Goal: Transaction & Acquisition: Subscribe to service/newsletter

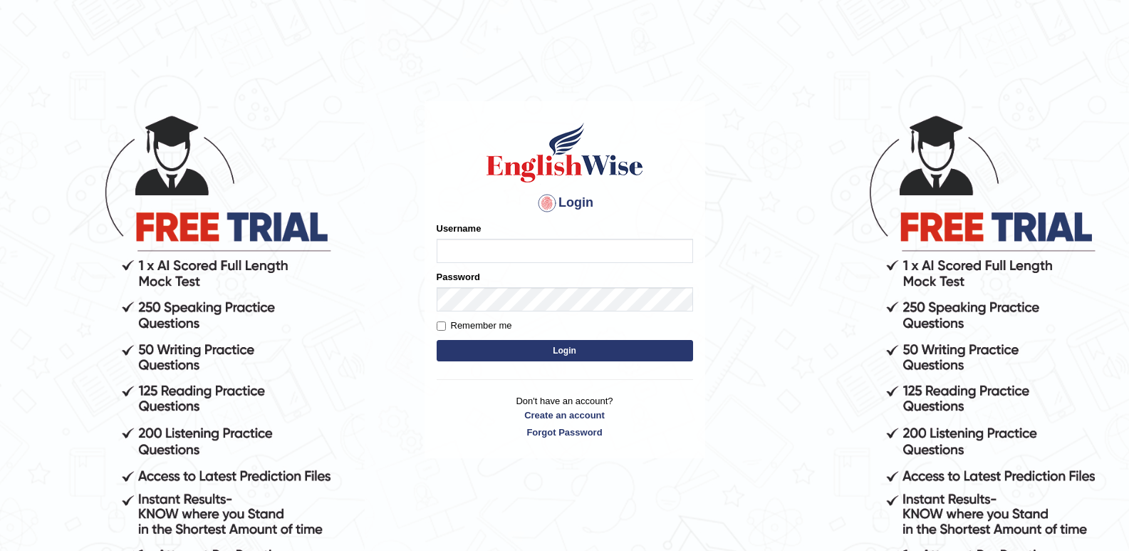
click at [471, 255] on input "Username" at bounding box center [565, 251] width 256 height 24
type input "cyrusgrg"
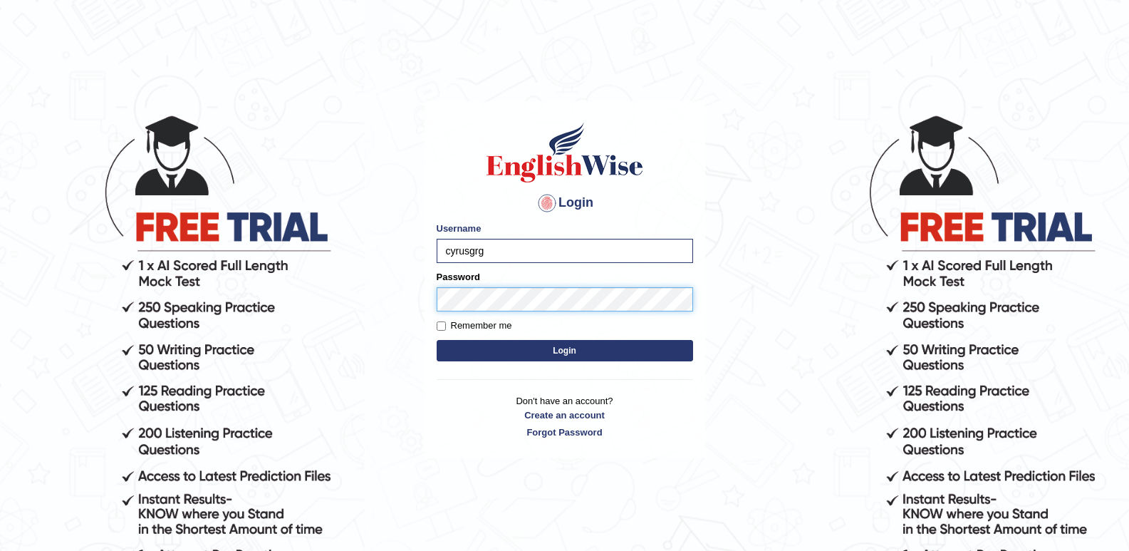
click at [437, 340] on button "Login" at bounding box center [565, 350] width 256 height 21
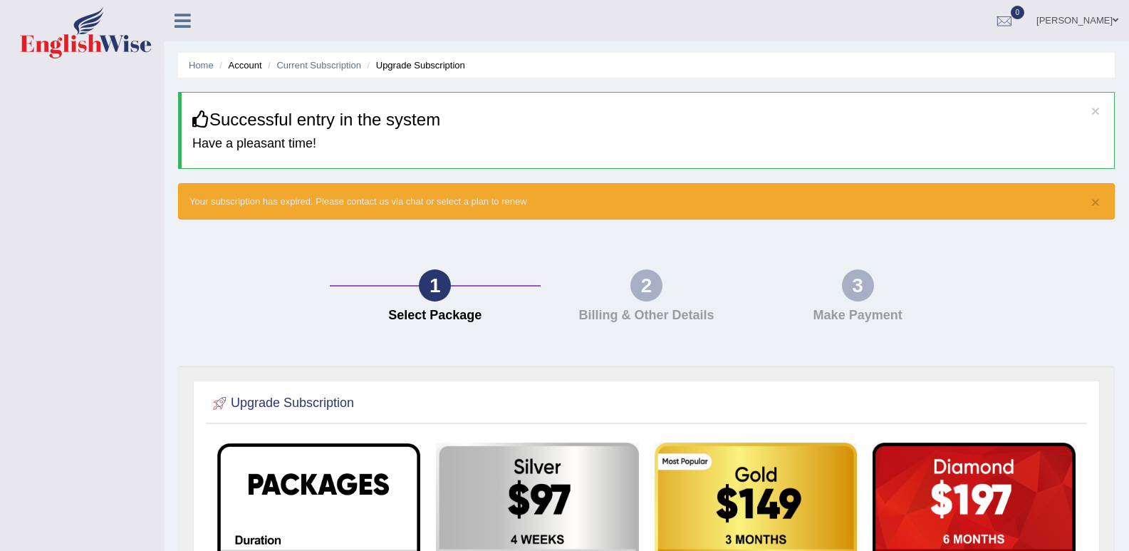
click at [1072, 227] on div "Home Account Current Subscription Upgrade Subscription × Successful entry in th…" at bounding box center [646, 480] width 965 height 960
click at [1095, 196] on button "×" at bounding box center [1095, 201] width 9 height 15
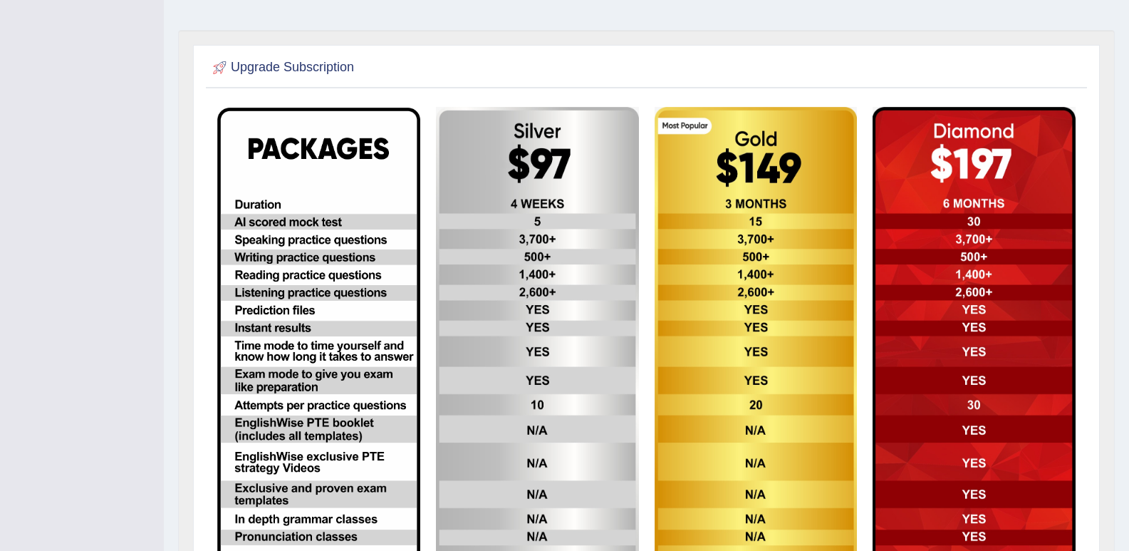
click at [328, 359] on img at bounding box center [318, 336] width 203 height 456
click at [360, 308] on img at bounding box center [318, 336] width 203 height 456
drag, startPoint x: 360, startPoint y: 308, endPoint x: 353, endPoint y: 304, distance: 7.3
click at [360, 307] on img at bounding box center [318, 336] width 203 height 456
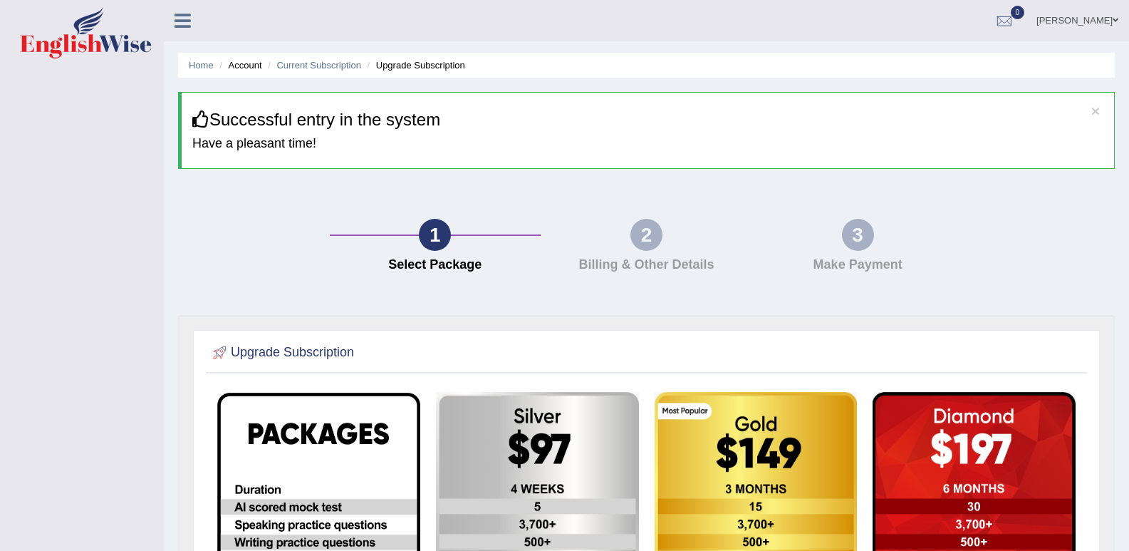
click at [592, 244] on div "2 Billing & Other Details" at bounding box center [647, 249] width 212 height 61
click at [626, 243] on div "2 Billing & Other Details" at bounding box center [647, 249] width 212 height 61
click at [640, 243] on div "2" at bounding box center [646, 235] width 32 height 32
drag, startPoint x: 746, startPoint y: 239, endPoint x: 779, endPoint y: 240, distance: 32.8
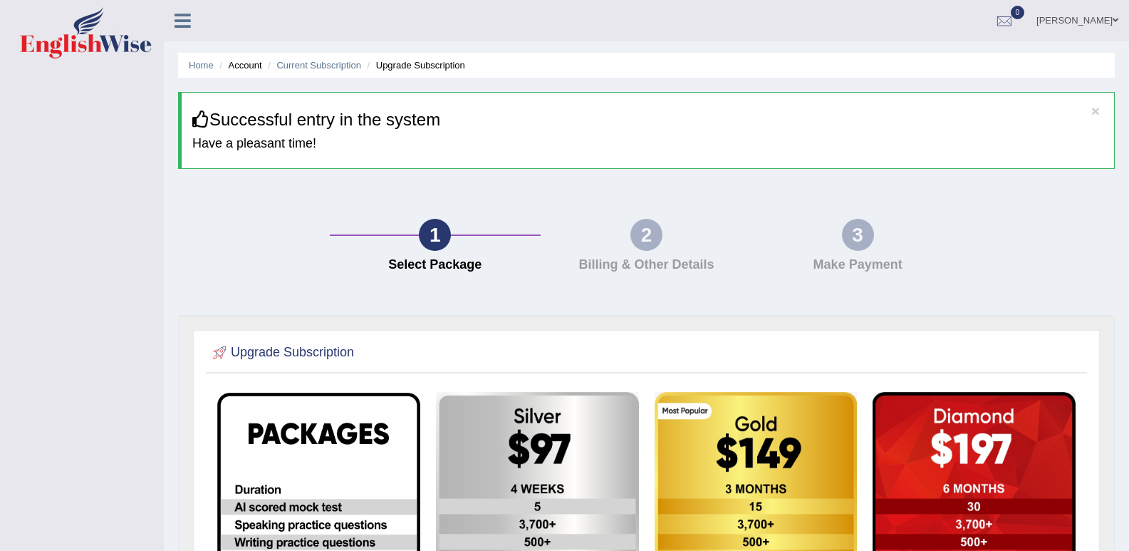
click at [759, 239] on div "1 Select Package 2 Billing & Other Details 3 Make Payment" at bounding box center [647, 249] width 634 height 61
click at [869, 255] on div "3 Make Payment" at bounding box center [858, 249] width 212 height 61
drag, startPoint x: 869, startPoint y: 255, endPoint x: 514, endPoint y: 271, distance: 355.8
click at [690, 273] on div "1 Select Package 2 Billing & Other Details 3 Make Payment" at bounding box center [647, 249] width 634 height 61
click at [511, 271] on h4 "Select Package" at bounding box center [435, 265] width 197 height 14
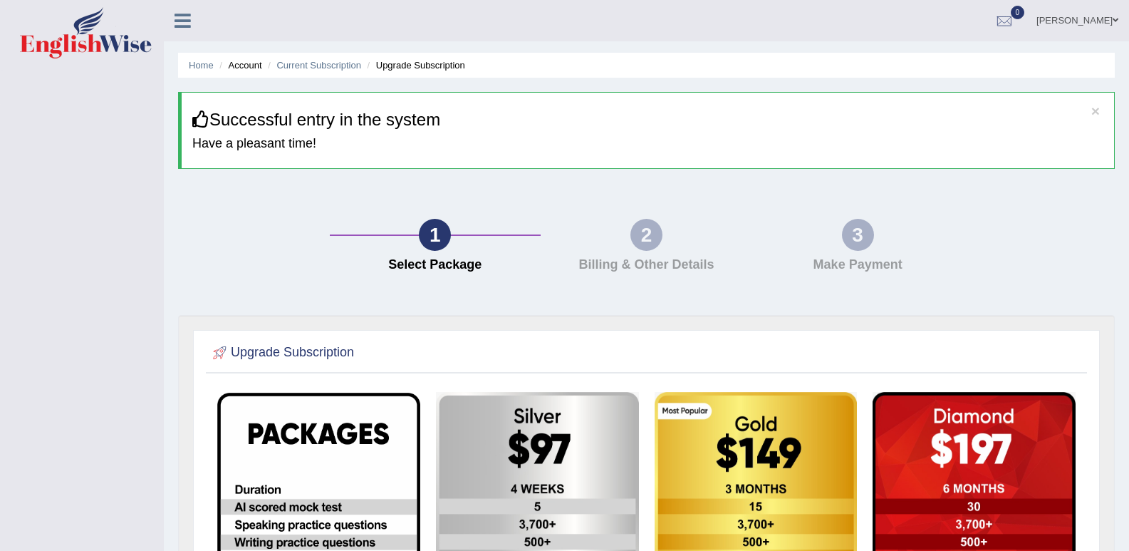
drag, startPoint x: 316, startPoint y: 220, endPoint x: 326, endPoint y: 201, distance: 21.7
click at [315, 219] on div "1 Select Package 2 Billing & Other Details 3 Make Payment" at bounding box center [646, 249] width 951 height 132
click at [633, 270] on div "1 Select Package 2 Billing & Other Details 3 Make Payment" at bounding box center [646, 249] width 951 height 132
click at [412, 296] on div "1 Select Package 2 Billing & Other Details 3 Make Payment" at bounding box center [646, 249] width 951 height 132
click at [156, 276] on div "Toggle navigation [PERSON_NAME] Toggle navigation Username: cyrusgrg Access Typ…" at bounding box center [564, 476] width 1129 height 952
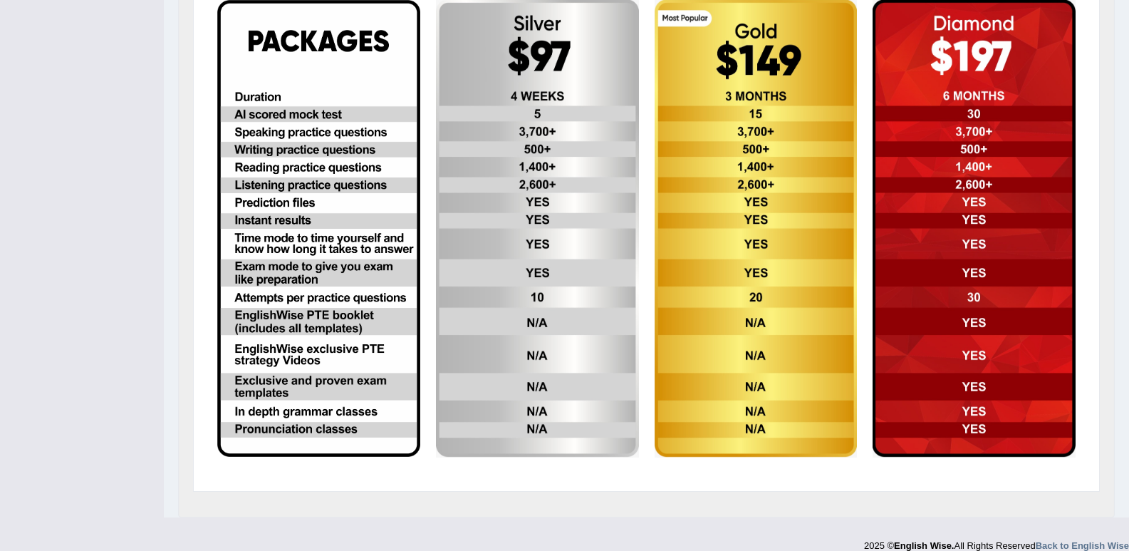
scroll to position [409, 0]
